Goal: Find specific page/section: Find specific page/section

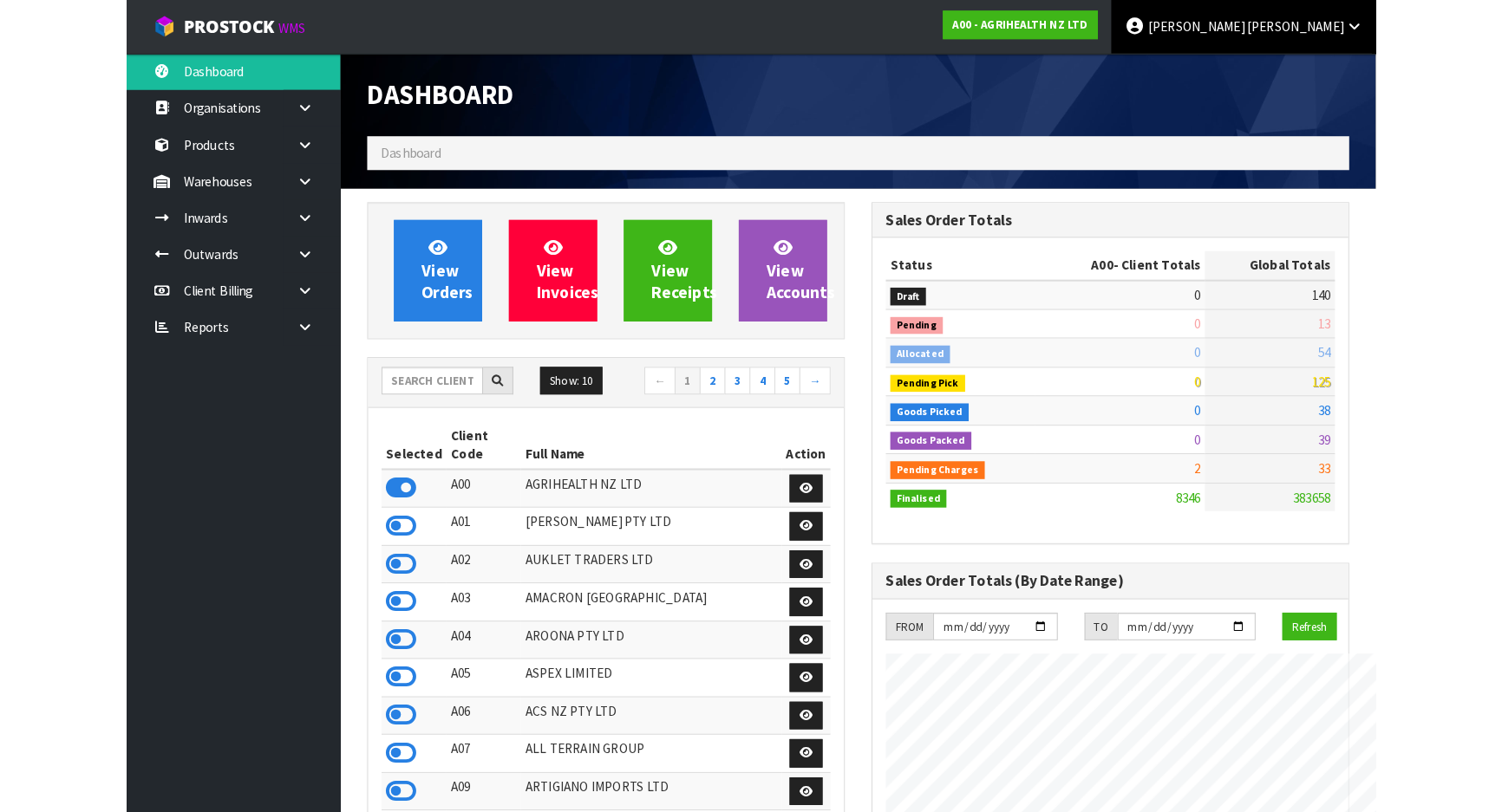
scroll to position [1311, 633]
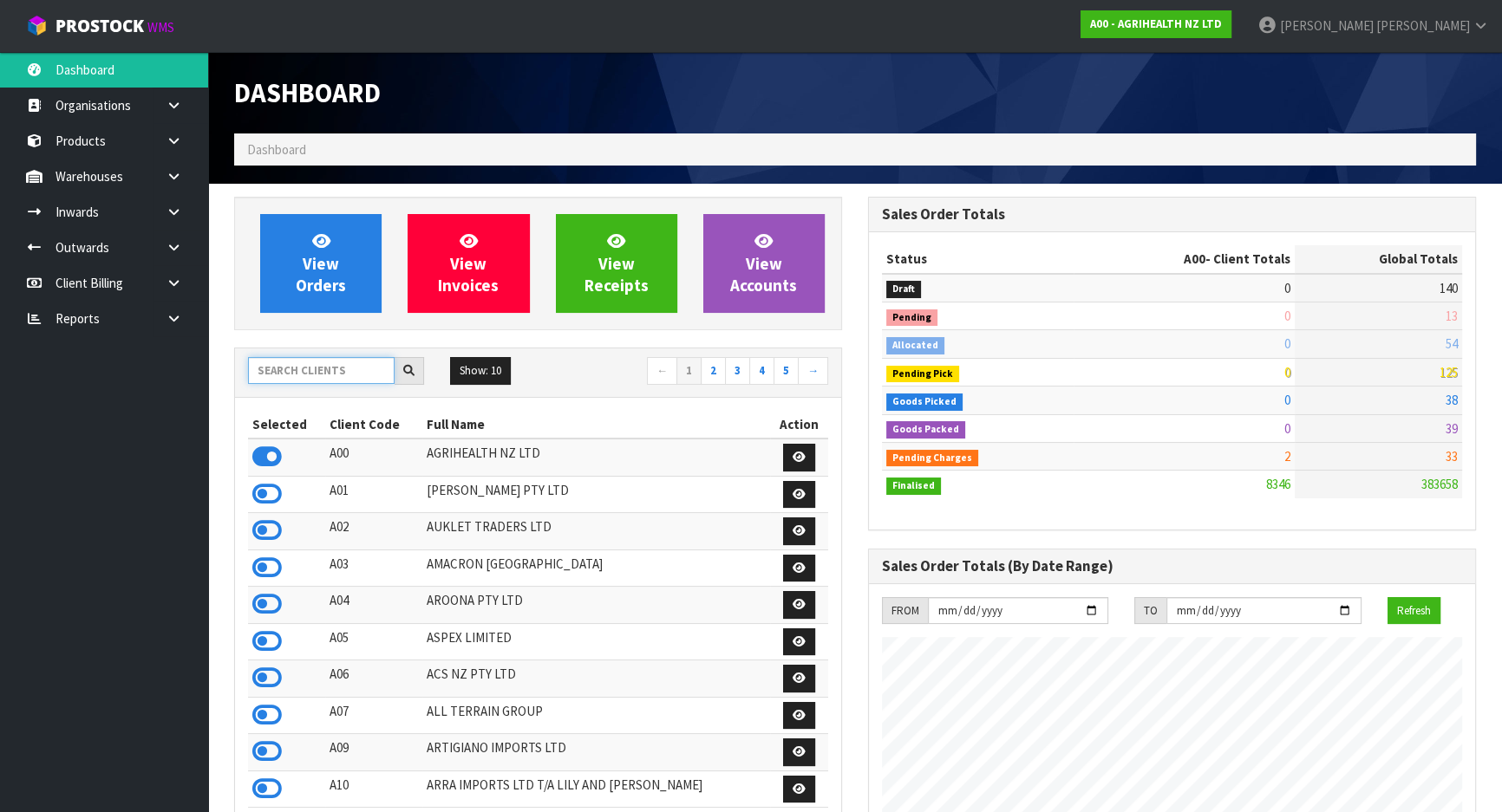
click at [279, 363] on input "text" at bounding box center [321, 371] width 147 height 27
type input "VALEN"
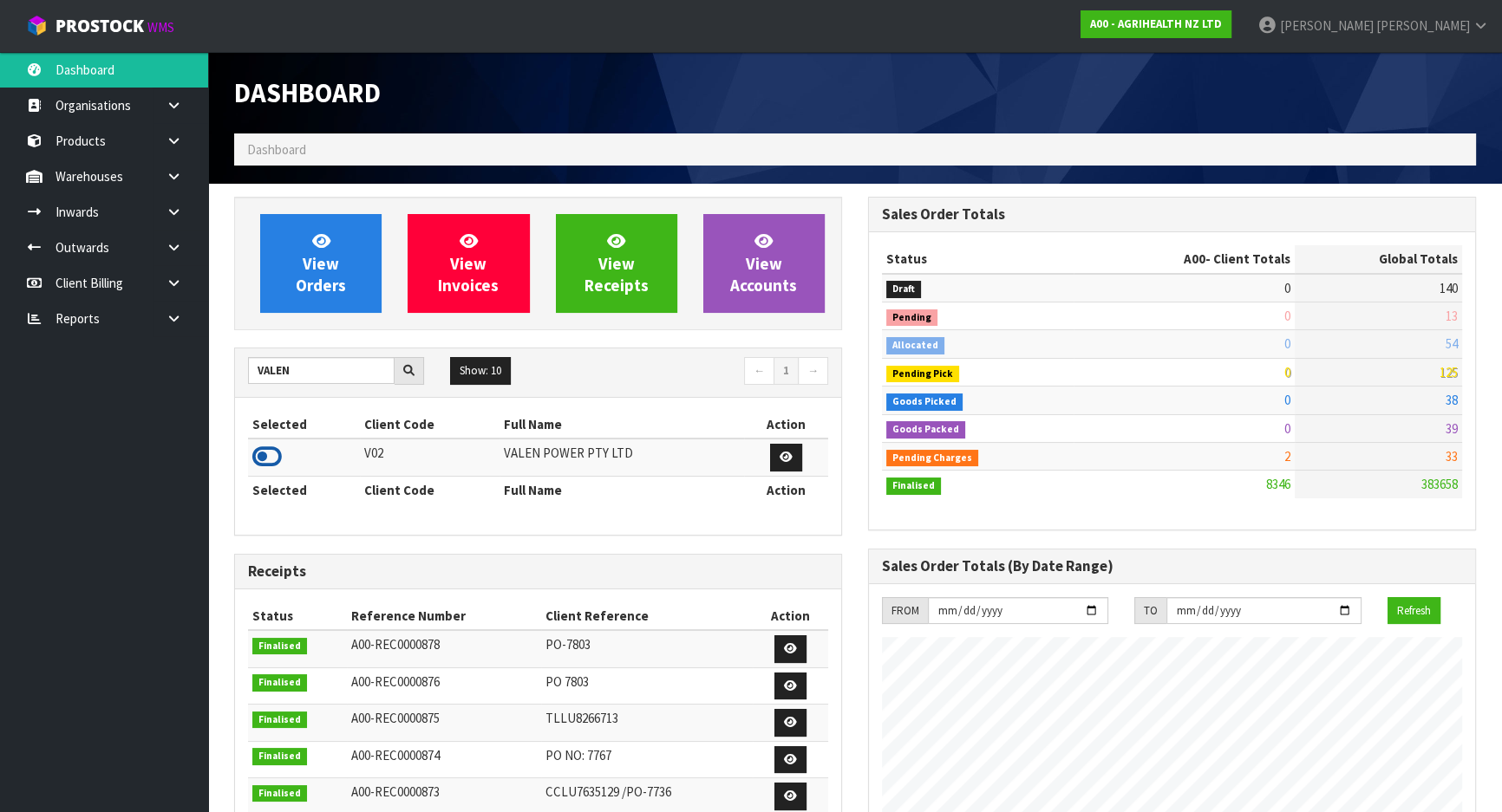
click at [270, 467] on icon at bounding box center [267, 457] width 29 height 26
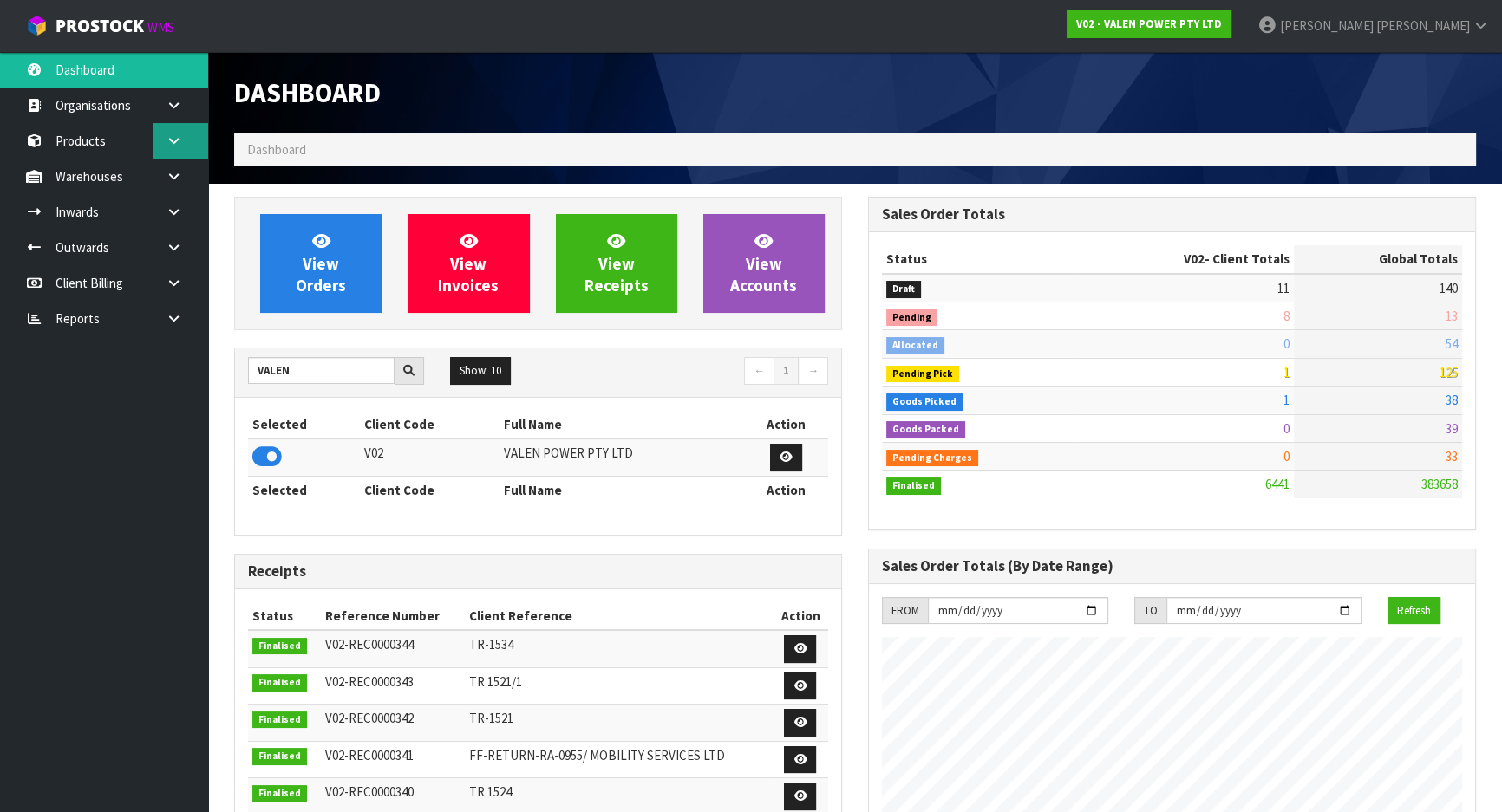
click at [182, 144] on link at bounding box center [180, 141] width 55 height 36
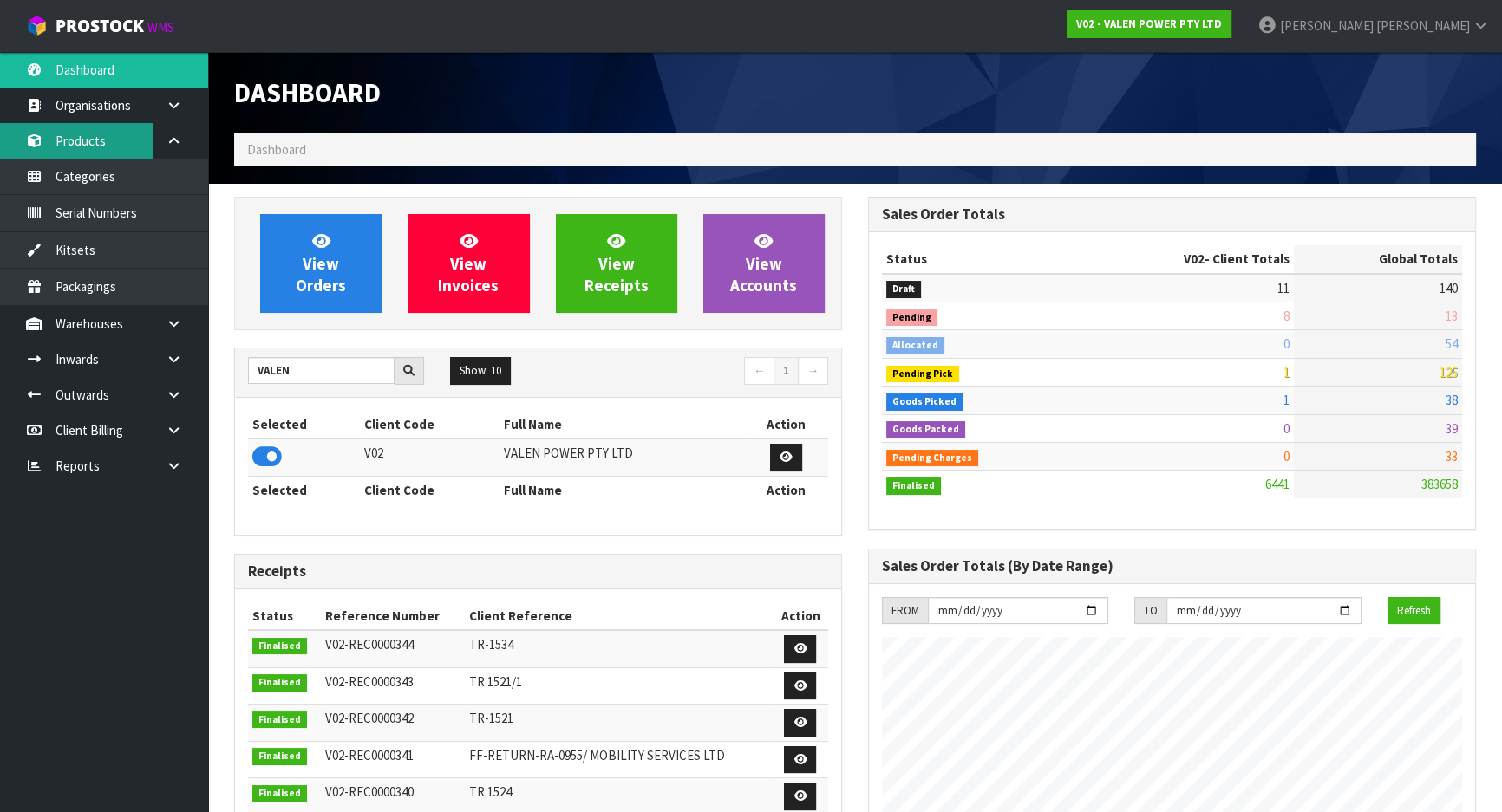
click at [100, 150] on link "Products" at bounding box center [104, 141] width 208 height 36
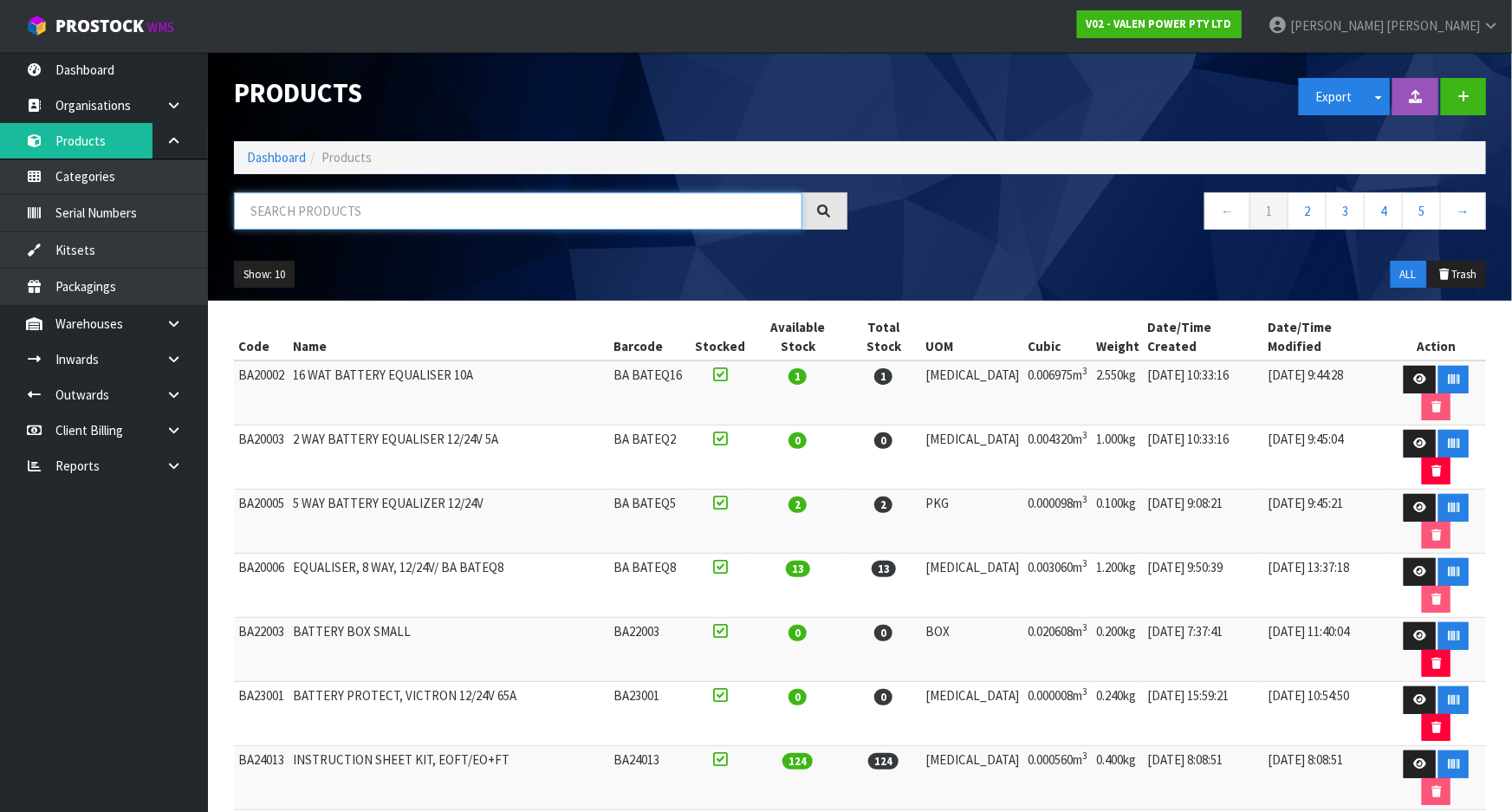
click at [320, 211] on input "text" at bounding box center [518, 211] width 568 height 37
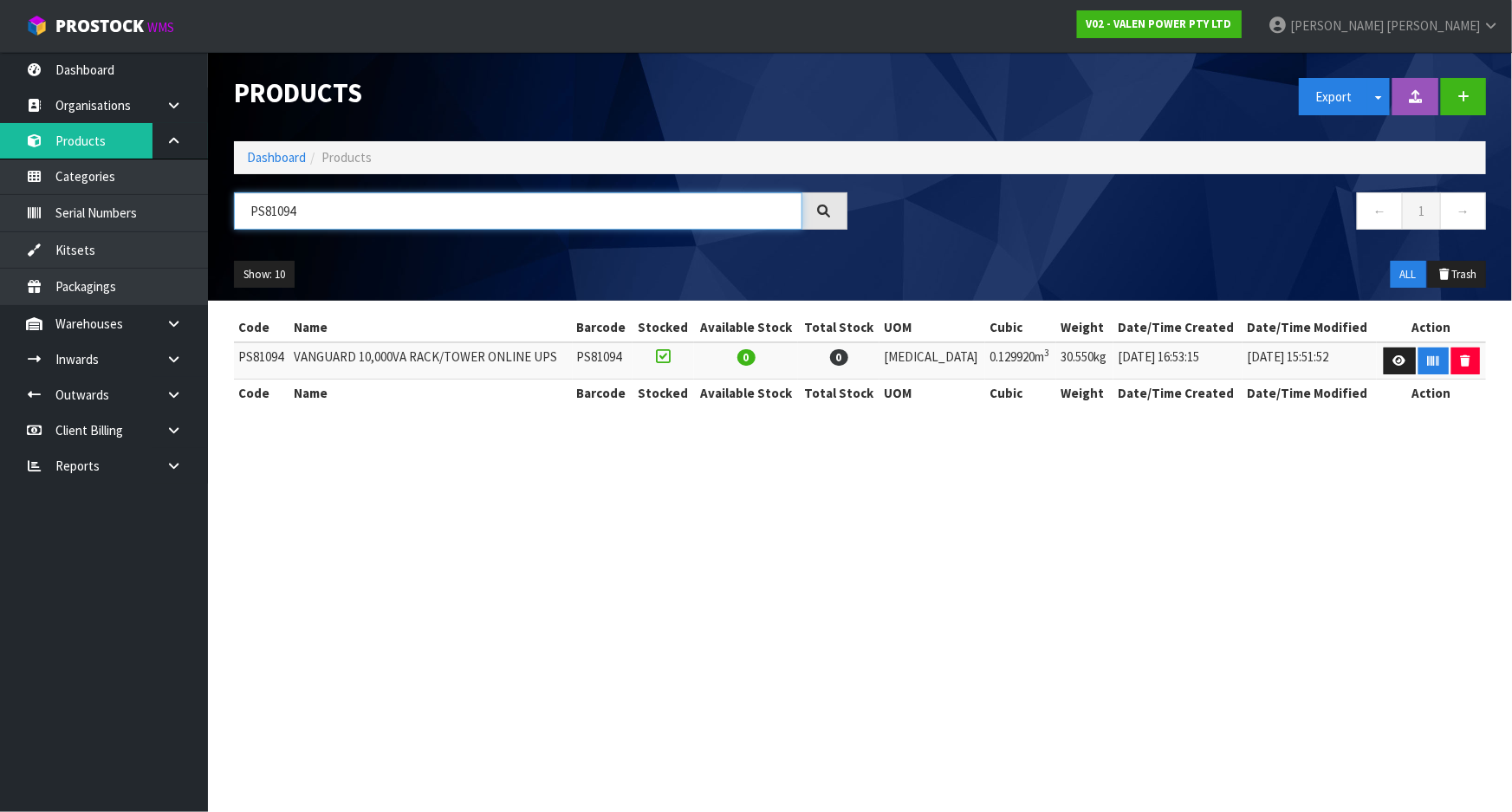
drag, startPoint x: 355, startPoint y: 212, endPoint x: 265, endPoint y: 224, distance: 90.8
click at [265, 224] on input "PS81094" at bounding box center [518, 211] width 568 height 37
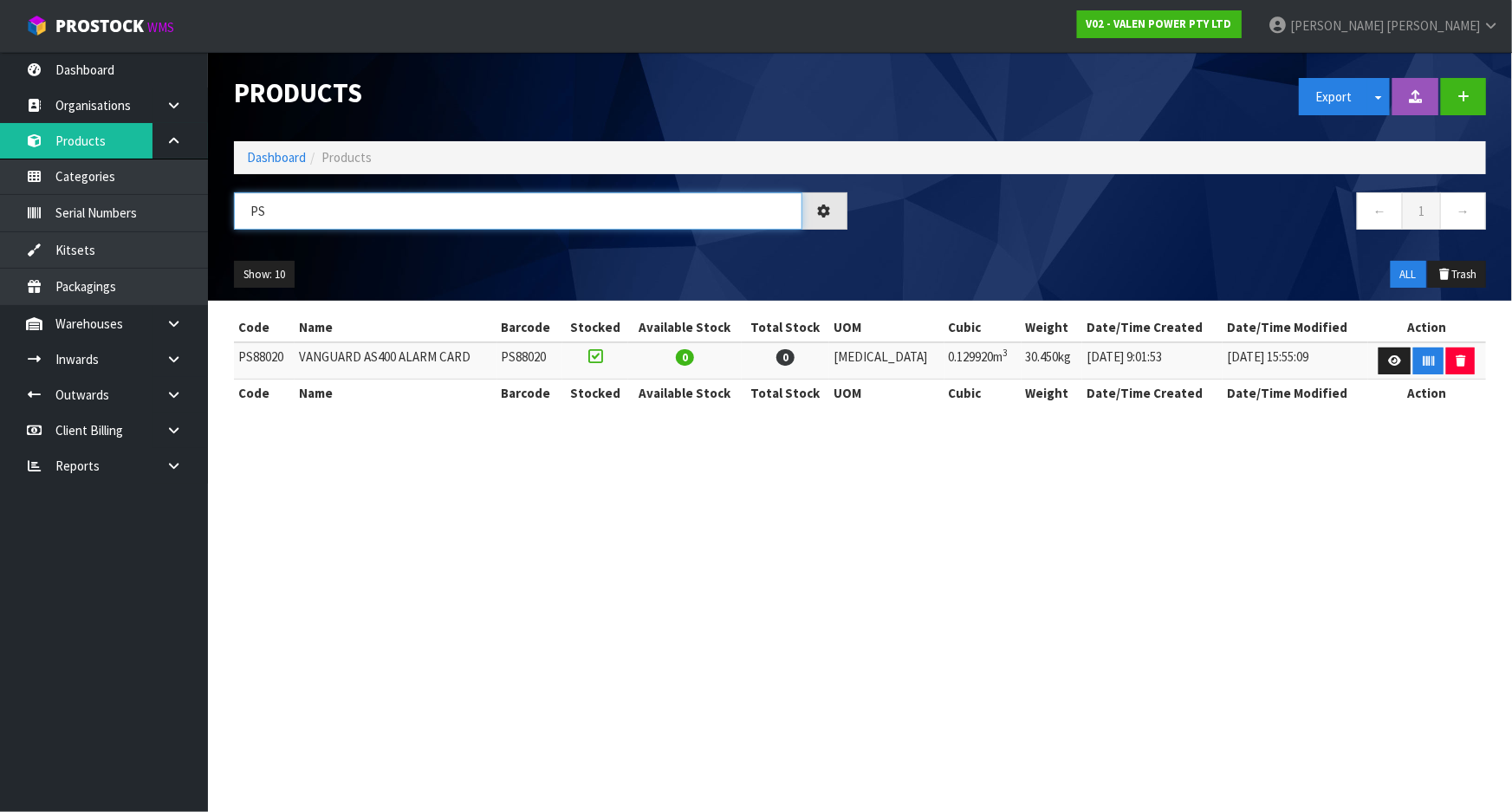
type input "P"
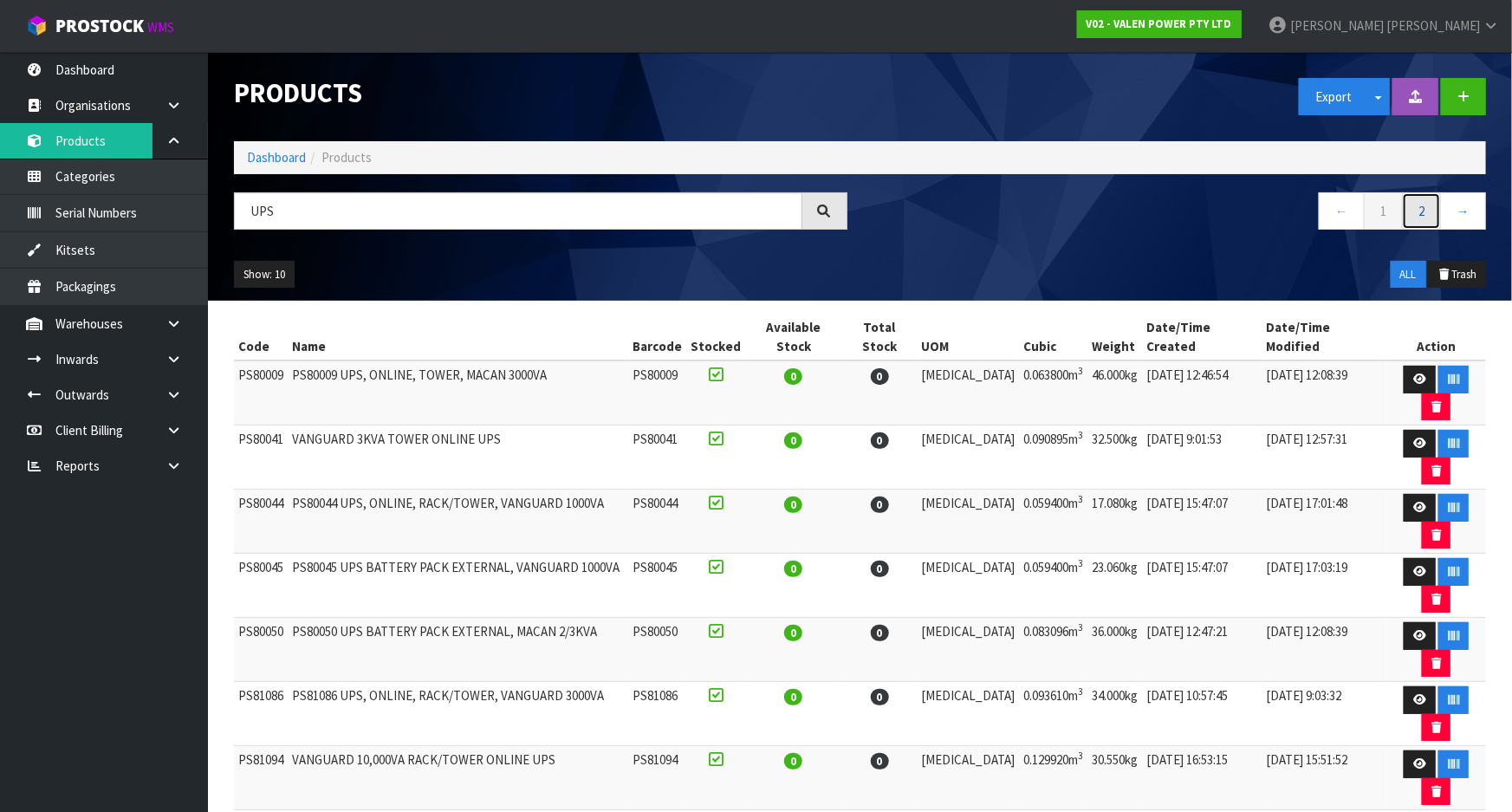
click at [1226, 208] on link "2" at bounding box center [1422, 211] width 39 height 37
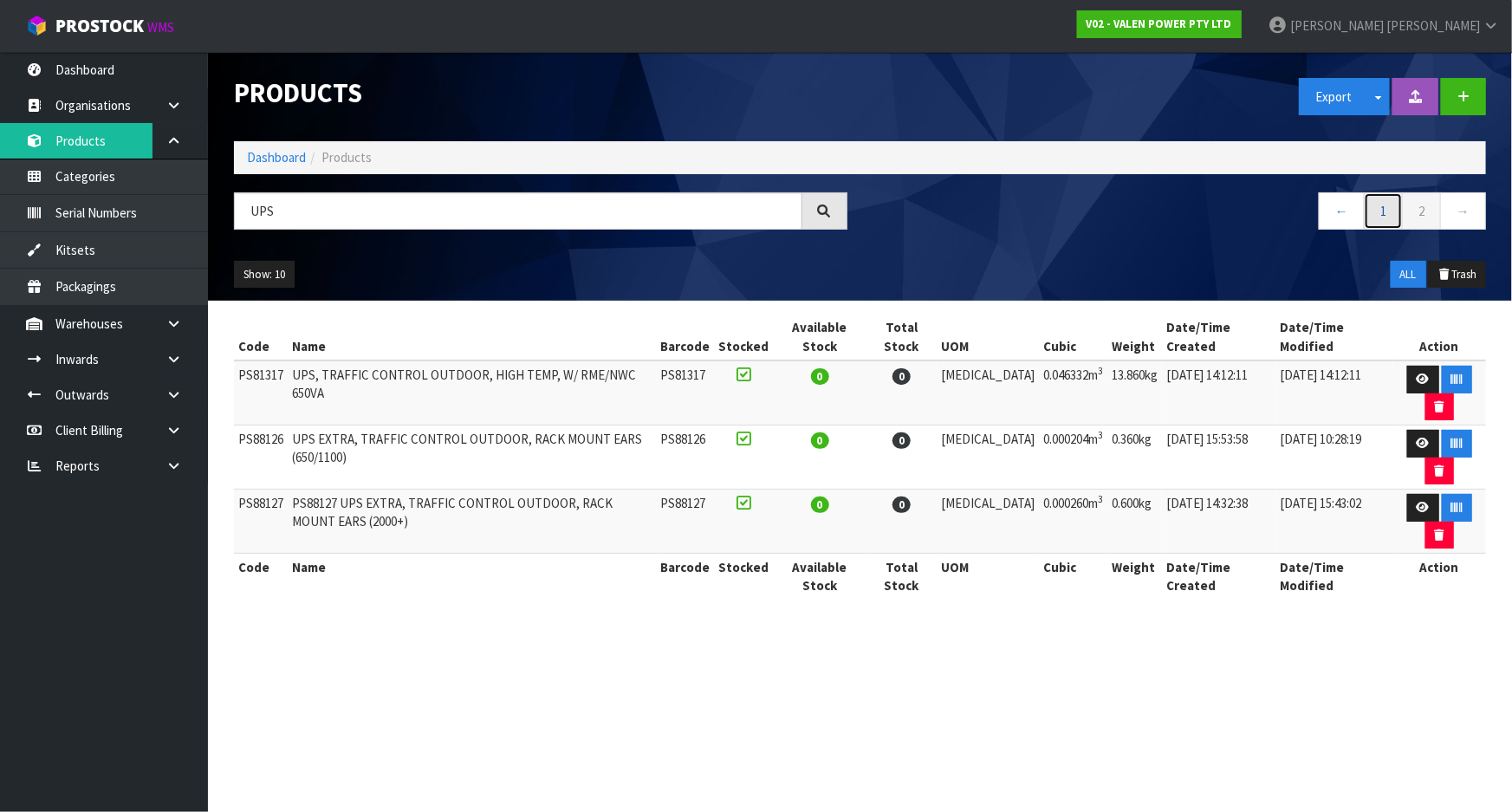
click at [1226, 211] on link "1" at bounding box center [1384, 211] width 39 height 37
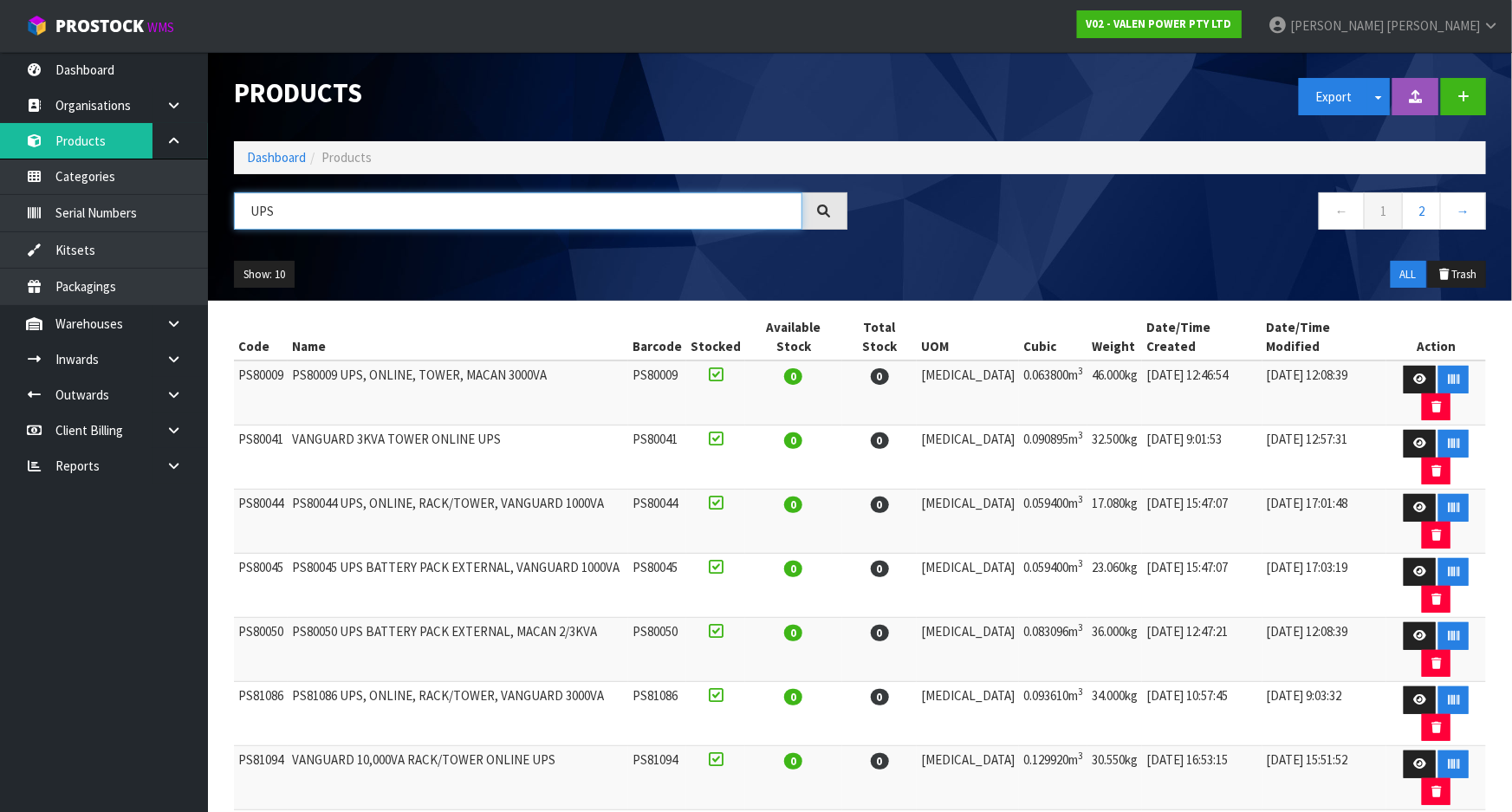
drag, startPoint x: 519, startPoint y: 219, endPoint x: 260, endPoint y: 229, distance: 259.2
click at [260, 229] on input "UPS" at bounding box center [518, 211] width 568 height 37
type input "U"
